Goal: Information Seeking & Learning: Learn about a topic

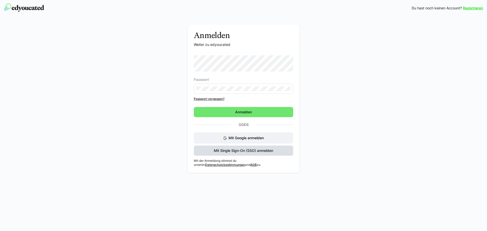
click at [279, 150] on span "Mit Single Sign-On (SSO) anmelden" at bounding box center [244, 151] width 100 height 10
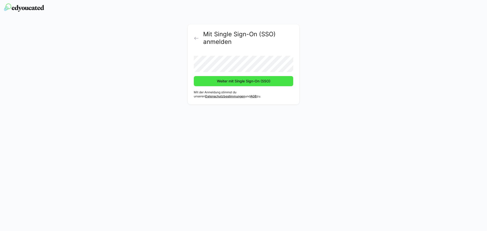
click at [251, 83] on span "Weiter mit Single Sign-On (SSO)" at bounding box center [243, 81] width 55 height 5
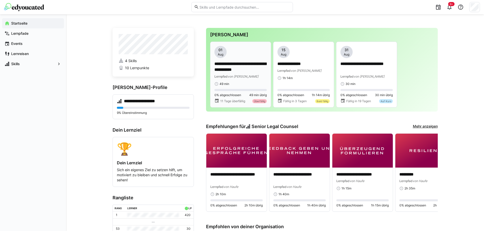
click at [241, 74] on div "Lernpfad von Krongaard" at bounding box center [240, 76] width 52 height 5
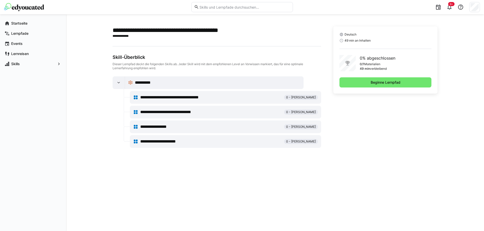
click at [179, 96] on span "**********" at bounding box center [178, 97] width 77 height 6
click at [366, 77] on div "Deutsch 49 min an Inhalten 0% abgeschlossen 0/1 Materialien 49 min verbleibend …" at bounding box center [385, 59] width 104 height 67
click at [370, 88] on div "Deutsch 49 min an Inhalten 0% abgeschlossen 0/1 Materialien 49 min verbleibend …" at bounding box center [385, 59] width 104 height 67
click at [371, 79] on span "Beginne Lernpfad" at bounding box center [385, 82] width 92 height 10
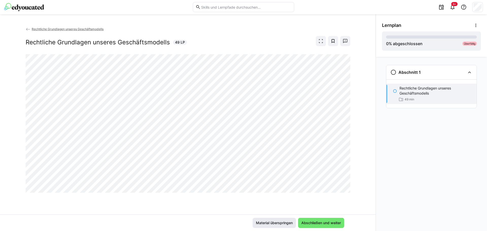
click at [267, 223] on span "Material überspringen" at bounding box center [274, 223] width 38 height 5
click at [265, 223] on span "Material überspringen" at bounding box center [274, 223] width 38 height 5
click at [319, 224] on span "Abschließen und weiter" at bounding box center [321, 223] width 41 height 5
click at [326, 223] on span "Abschließen und weiter" at bounding box center [321, 223] width 41 height 5
click at [322, 222] on span "Abschließen und weiter" at bounding box center [321, 223] width 41 height 5
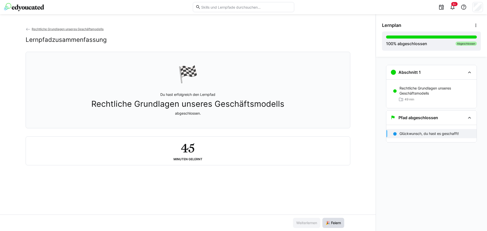
click at [336, 221] on span "🎉 Feiern" at bounding box center [333, 223] width 17 height 5
click at [38, 26] on app-back-navigation "Rechtliche Grundlagen unseres Geschäftsmodells" at bounding box center [188, 29] width 325 height 6
click at [39, 29] on span "Rechtliche Grundlagen unseres Geschäftsmodells" at bounding box center [68, 29] width 72 height 4
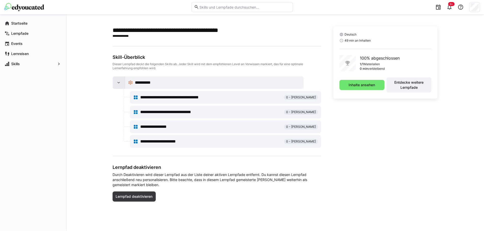
click at [118, 80] on div at bounding box center [119, 83] width 12 height 12
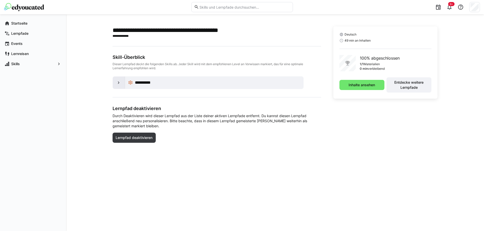
click at [118, 80] on div at bounding box center [119, 83] width 12 height 12
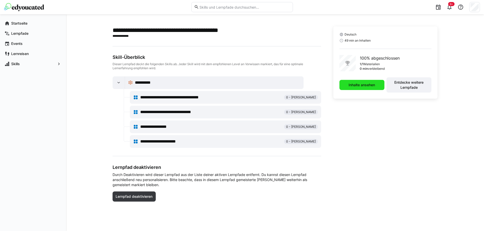
click at [364, 84] on span "Inhalte ansehen" at bounding box center [362, 85] width 28 height 5
click at [0, 0] on app-navigation-label "Lernpfade" at bounding box center [0, 0] width 0 height 0
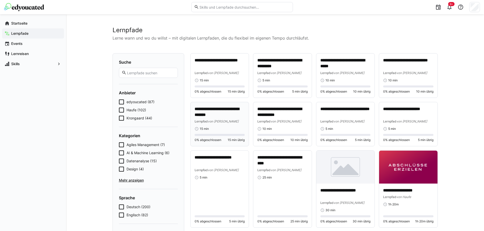
scroll to position [202, 0]
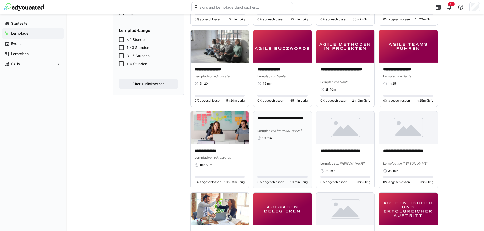
click at [281, 144] on div "**********" at bounding box center [282, 150] width 50 height 69
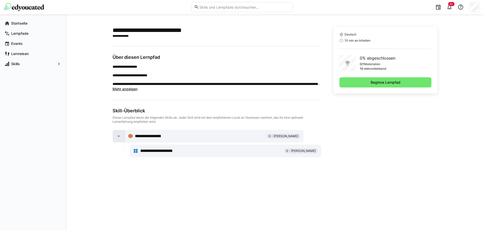
click at [120, 133] on div at bounding box center [119, 136] width 12 height 12
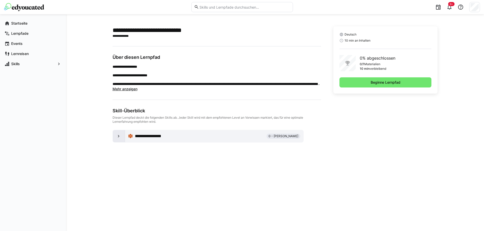
click at [120, 136] on eds-icon at bounding box center [118, 136] width 5 height 5
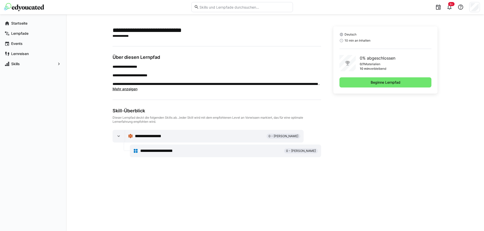
click at [158, 148] on span "**********" at bounding box center [165, 151] width 50 height 6
click at [127, 87] on span "Mehr anzeigen" at bounding box center [124, 89] width 25 height 4
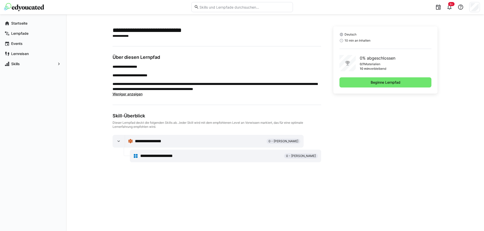
click at [179, 158] on span "**********" at bounding box center [165, 156] width 50 height 6
click at [156, 153] on div "**********" at bounding box center [225, 156] width 185 height 10
click at [156, 155] on span "**********" at bounding box center [165, 156] width 50 height 6
click at [394, 80] on span "Beginne Lernpfad" at bounding box center [385, 82] width 31 height 5
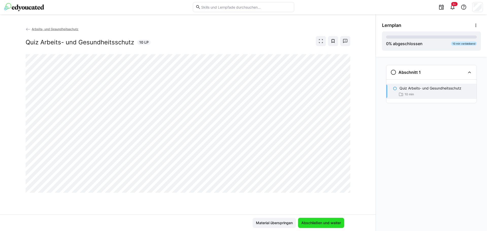
click at [322, 221] on span "Abschließen und weiter" at bounding box center [321, 223] width 41 height 5
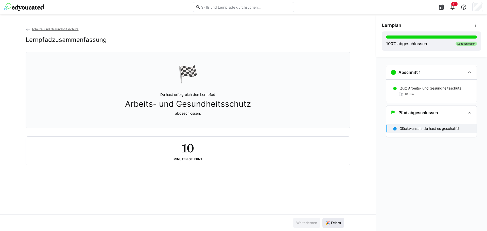
click at [332, 224] on span "🎉 Feiern" at bounding box center [333, 223] width 17 height 5
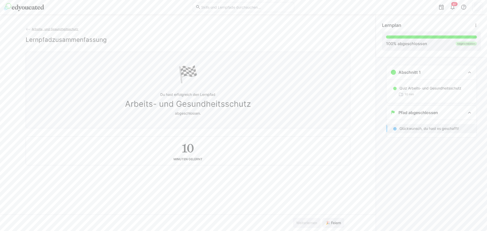
click at [56, 30] on span "Arbeits- und Gesundheitsschutz" at bounding box center [55, 29] width 47 height 4
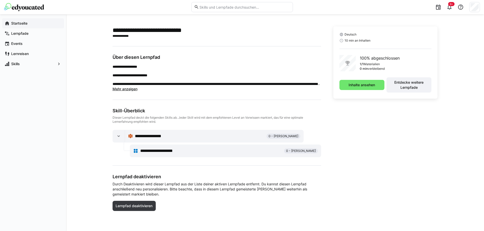
click at [0, 0] on app-navigation-label "Startseite" at bounding box center [0, 0] width 0 height 0
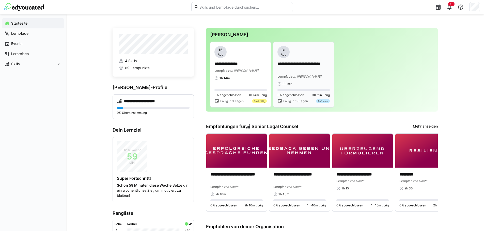
click at [299, 67] on p "**********" at bounding box center [303, 67] width 52 height 12
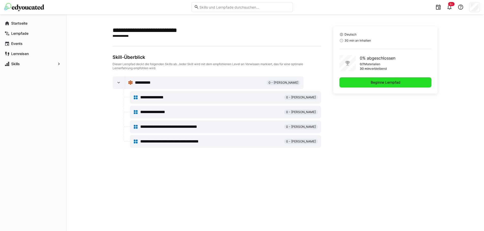
click at [370, 82] on span "Beginne Lernpfad" at bounding box center [385, 82] width 31 height 5
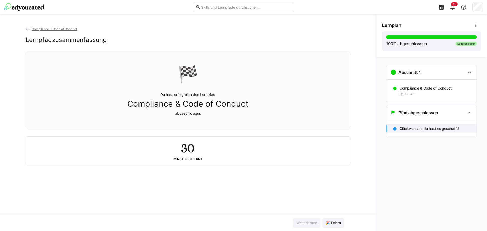
click at [185, 154] on h2 "30" at bounding box center [187, 148] width 13 height 15
click at [334, 223] on span "🎉 Feiern" at bounding box center [333, 223] width 17 height 5
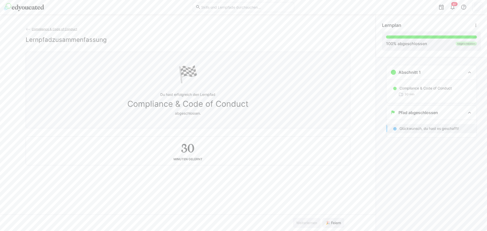
click at [54, 27] on app-back-navigation "Compliance & Code of Conduct" at bounding box center [188, 29] width 325 height 6
click at [55, 28] on span "Compliance & Code of Conduct" at bounding box center [54, 29] width 45 height 4
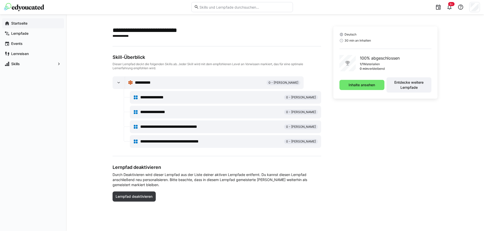
click at [0, 0] on app-navigation-label "Startseite" at bounding box center [0, 0] width 0 height 0
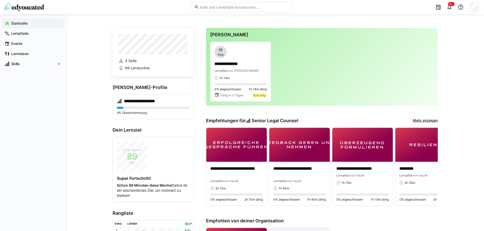
click at [414, 120] on link "Mehr anzeigen" at bounding box center [425, 121] width 25 height 6
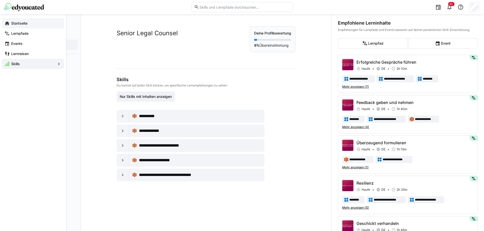
click at [0, 0] on app-navigation-label "Startseite" at bounding box center [0, 0] width 0 height 0
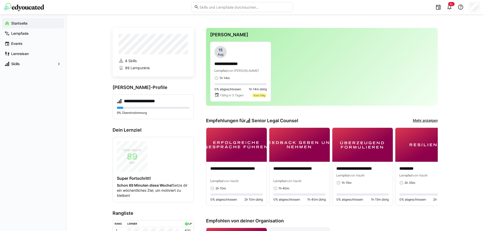
scroll to position [195, 0]
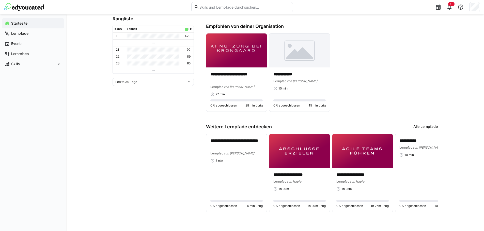
click at [417, 126] on link "Alle Lernpfade" at bounding box center [425, 127] width 24 height 6
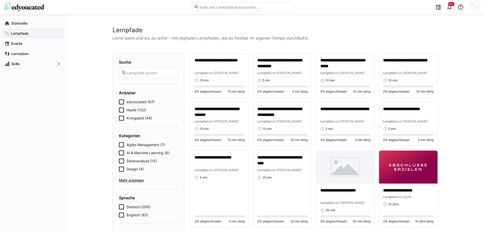
click at [21, 5] on img at bounding box center [24, 7] width 40 height 8
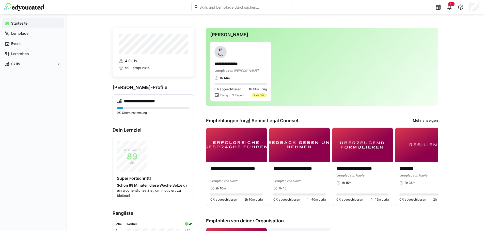
scroll to position [195, 0]
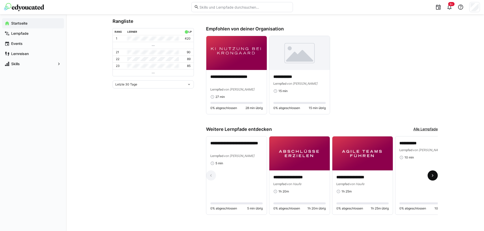
click at [431, 175] on eds-icon at bounding box center [432, 175] width 5 height 5
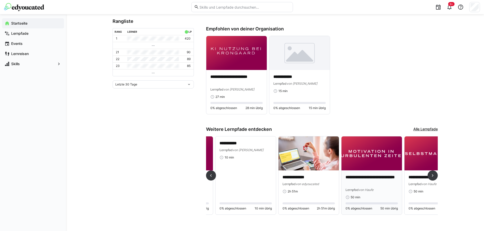
scroll to position [0, 189]
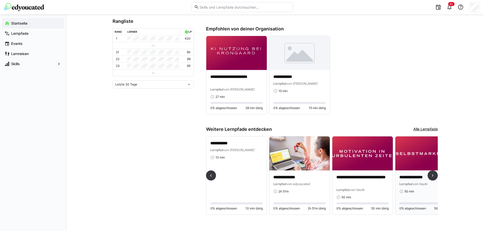
click at [419, 150] on img at bounding box center [425, 154] width 60 height 34
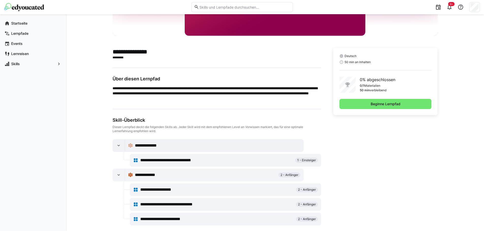
scroll to position [99, 0]
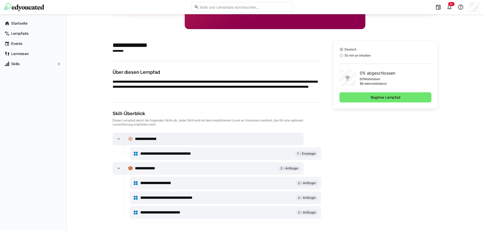
click at [159, 154] on span "**********" at bounding box center [173, 154] width 67 height 6
click at [205, 195] on div "**********" at bounding box center [225, 198] width 185 height 10
click at [204, 198] on span "**********" at bounding box center [176, 198] width 72 height 6
click at [398, 97] on span "Beginne Lernpfad" at bounding box center [385, 97] width 31 height 5
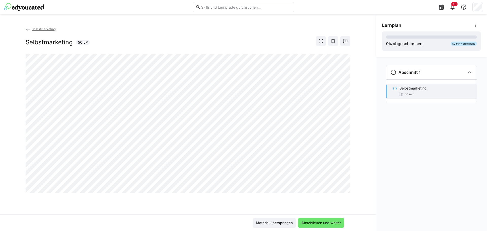
click at [407, 92] on span "50 min" at bounding box center [410, 94] width 10 height 4
click at [395, 72] on eds-icon at bounding box center [394, 72] width 6 height 6
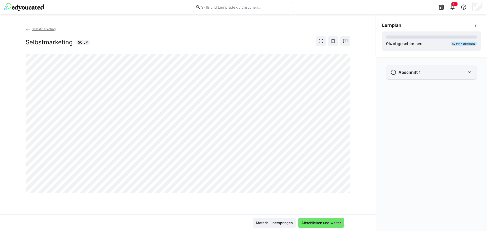
click at [393, 75] on div "Abschnitt 1" at bounding box center [432, 72] width 90 height 14
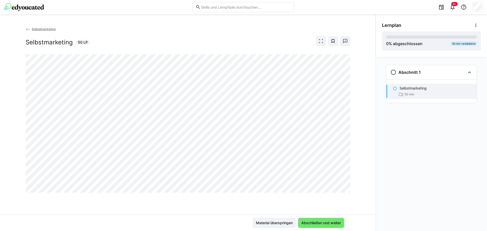
click at [414, 82] on div "Selbstmarketing 50 min" at bounding box center [432, 91] width 90 height 23
click at [416, 93] on div "50 min" at bounding box center [436, 94] width 73 height 5
click at [44, 28] on span "Selbstmarketing" at bounding box center [44, 29] width 24 height 4
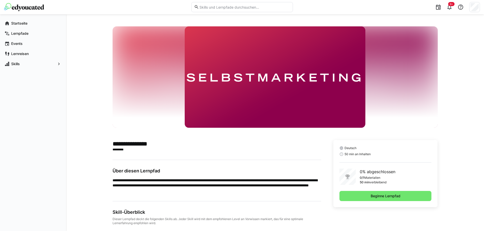
scroll to position [99, 0]
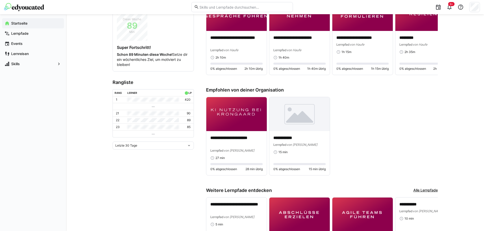
scroll to position [195, 0]
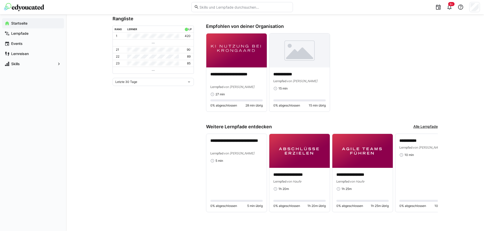
click at [431, 127] on link "Alle Lernpfade" at bounding box center [425, 127] width 24 height 6
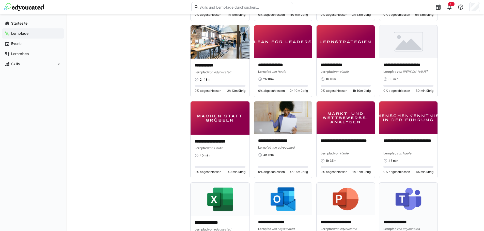
scroll to position [2605, 0]
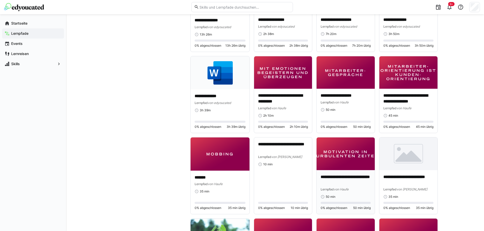
click at [351, 175] on p "**********" at bounding box center [345, 180] width 50 height 12
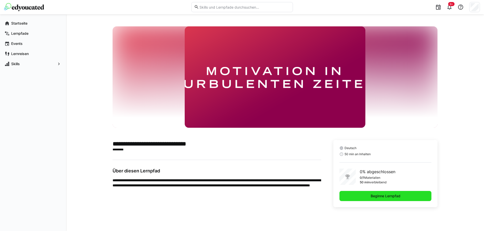
click at [402, 196] on span "Beginne Lernpfad" at bounding box center [385, 196] width 92 height 10
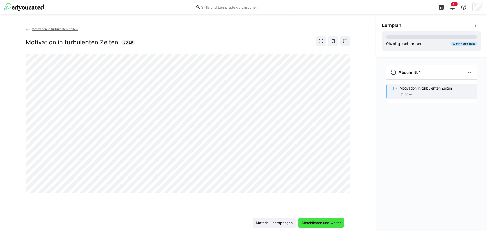
click at [329, 223] on span "Abschließen und weiter" at bounding box center [321, 223] width 41 height 5
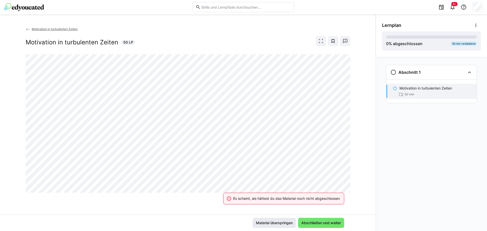
click at [283, 223] on span "Material überspringen" at bounding box center [274, 223] width 38 height 5
